Goal: Task Accomplishment & Management: Manage account settings

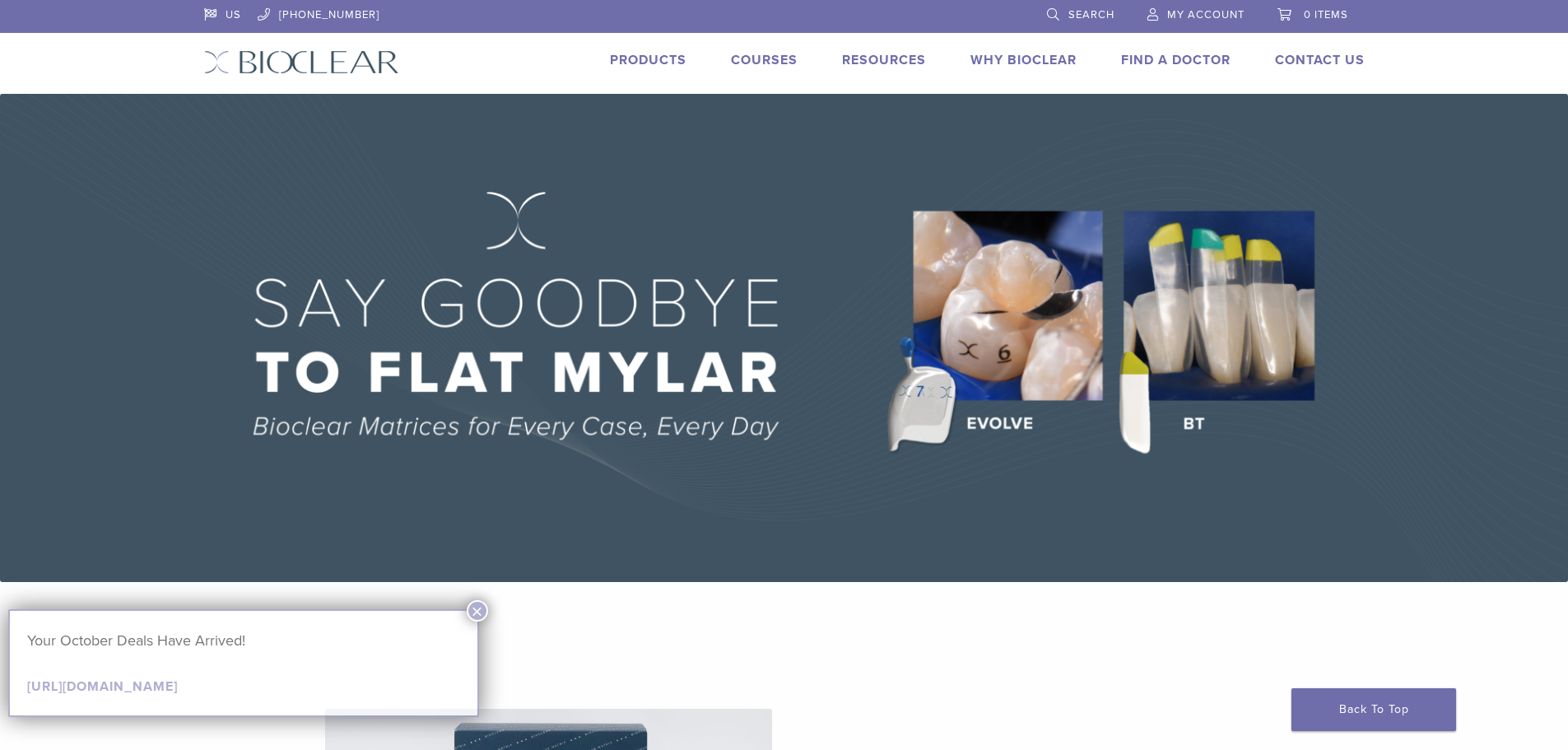
click at [1218, 14] on span "My Account" at bounding box center [1205, 14] width 77 height 13
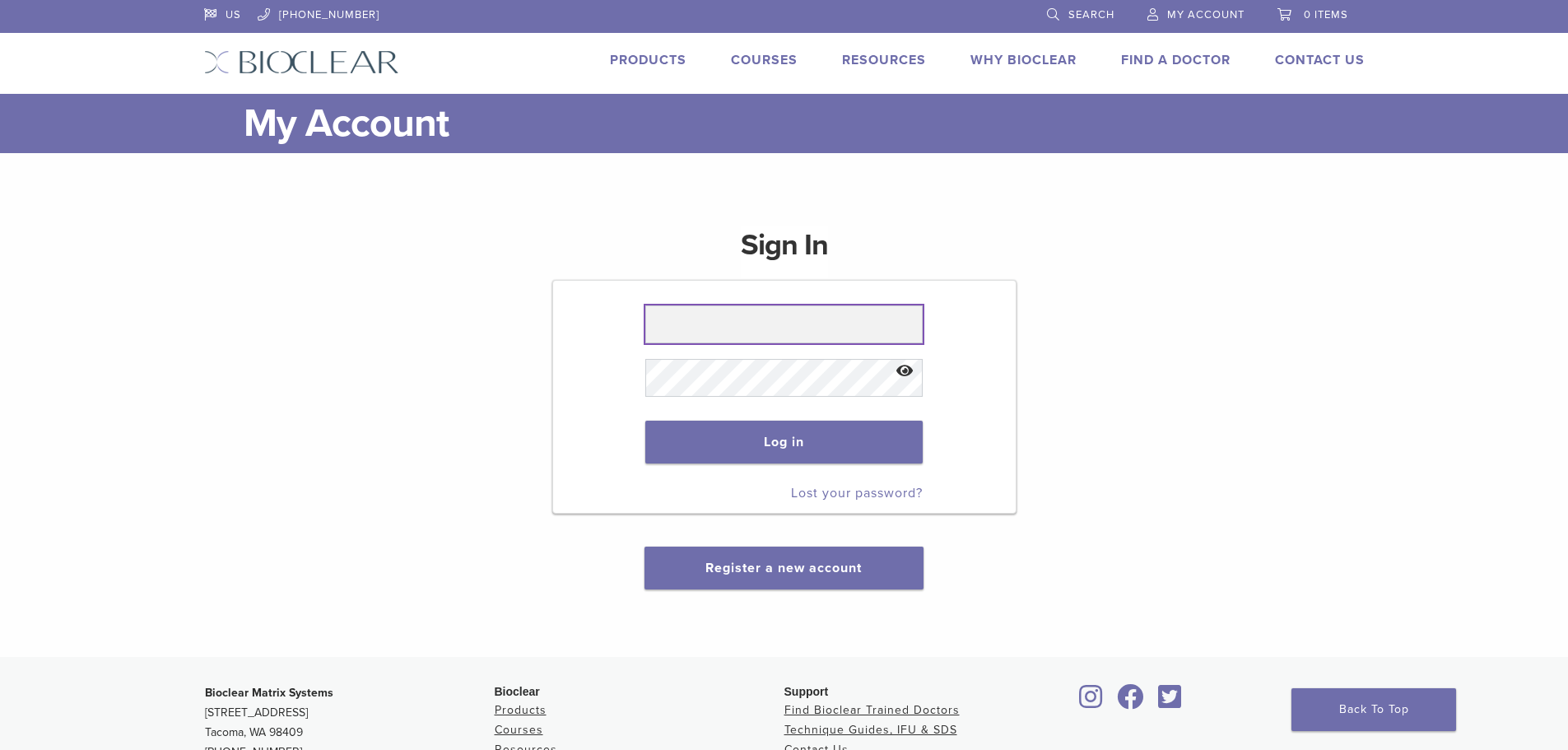
click at [751, 319] on input "text" at bounding box center [784, 325] width 278 height 38
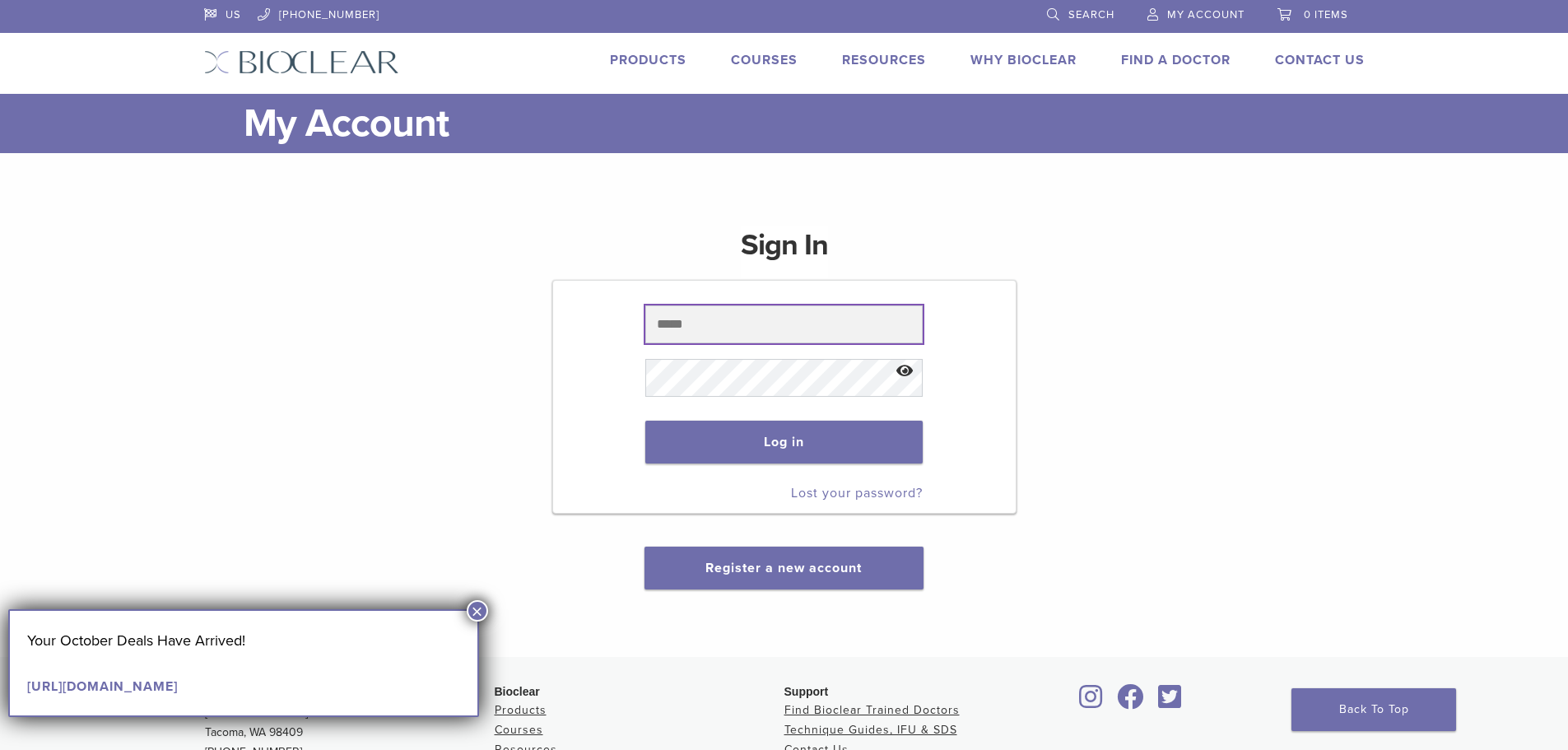
drag, startPoint x: 725, startPoint y: 326, endPoint x: 712, endPoint y: 344, distance: 22.2
click at [723, 332] on input "text" at bounding box center [784, 325] width 278 height 38
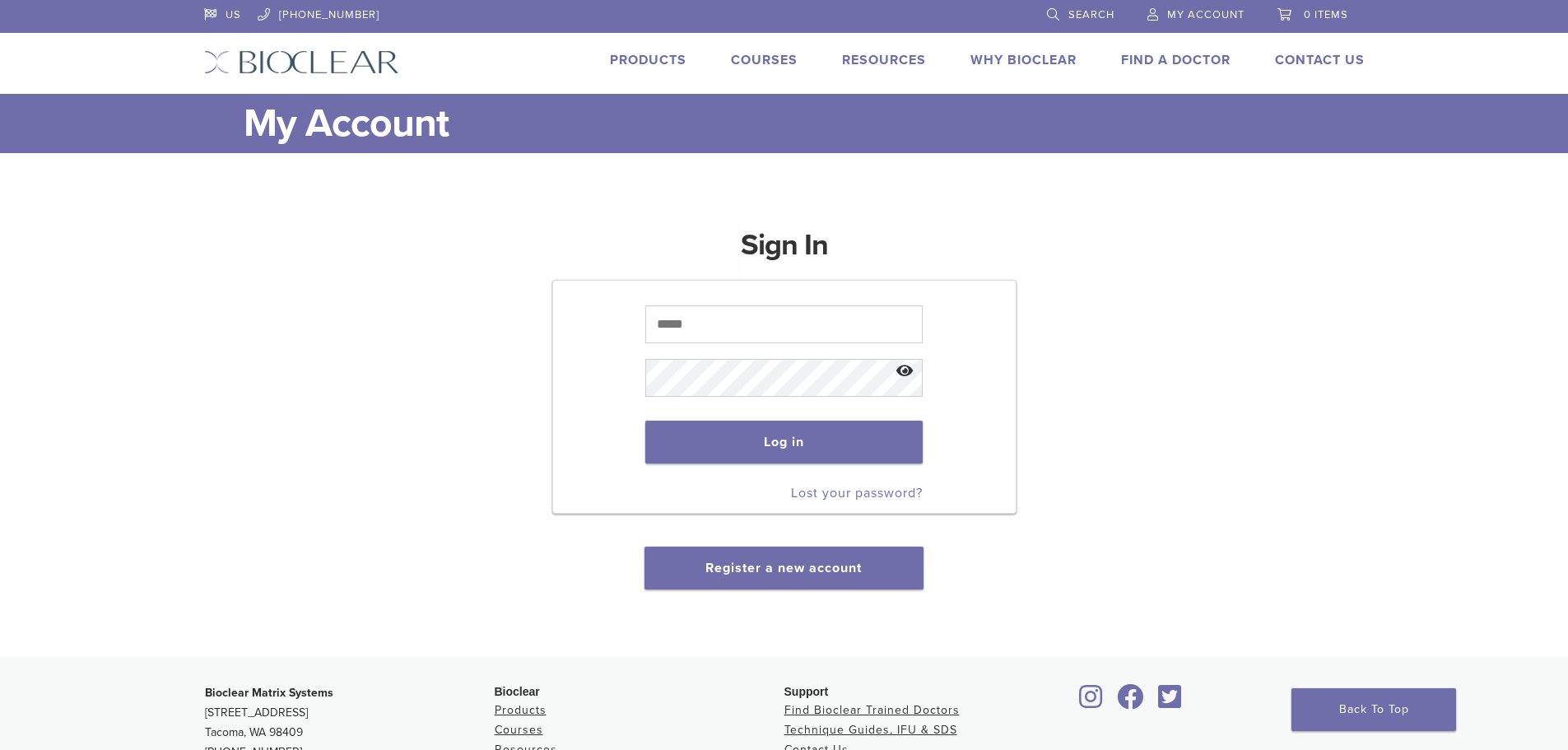
click at [907, 372] on button "Show password" at bounding box center [905, 372] width 36 height 42
click at [467, 385] on div "Sign In Log in Lost your password? Register a new account" at bounding box center [784, 398] width 1161 height 384
